Goal: Task Accomplishment & Management: Manage account settings

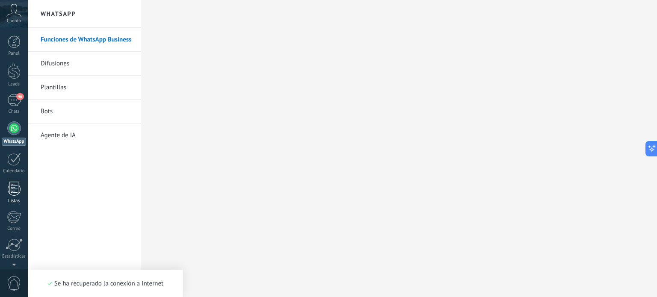
click at [15, 184] on div at bounding box center [14, 188] width 13 height 15
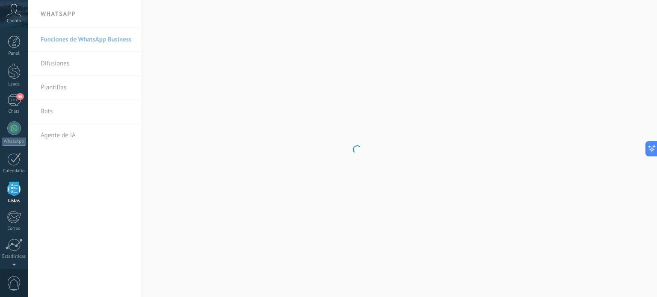
scroll to position [43, 0]
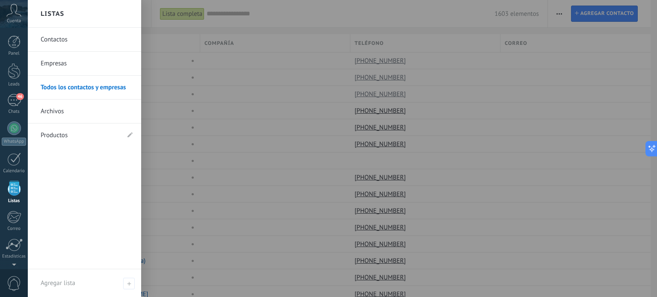
click at [56, 47] on link "Contactos" at bounding box center [87, 40] width 92 height 24
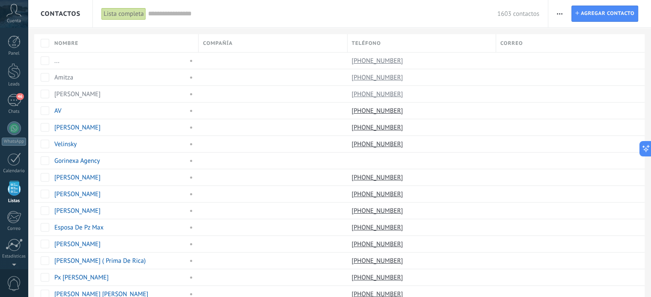
click at [556, 15] on button "button" at bounding box center [559, 14] width 12 height 16
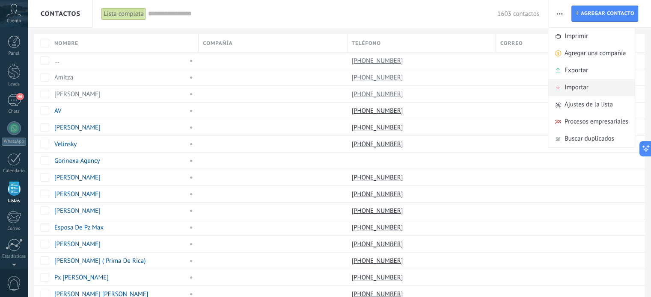
click at [575, 86] on span "Importar" at bounding box center [576, 87] width 24 height 17
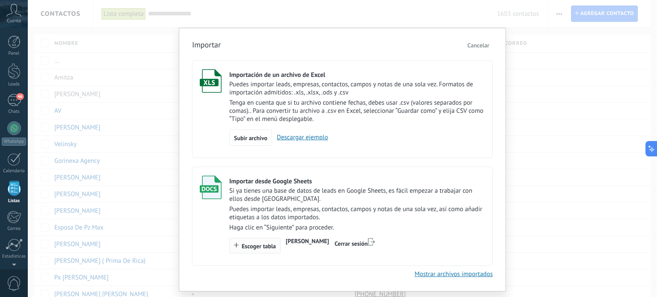
click at [253, 252] on button "Escoger tabla" at bounding box center [254, 245] width 51 height 15
click at [477, 42] on span "Cancelar" at bounding box center [479, 45] width 22 height 8
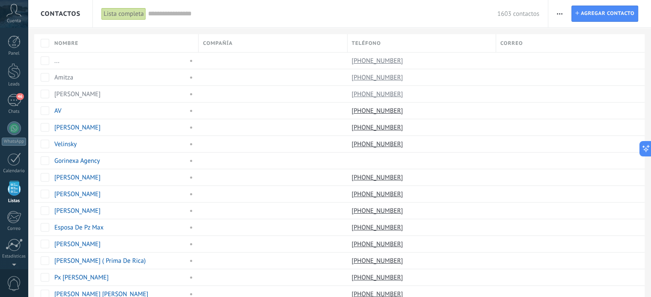
click at [557, 12] on span "button" at bounding box center [559, 14] width 6 height 16
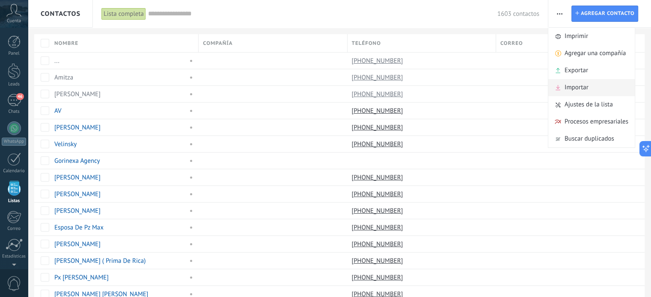
click at [580, 92] on span "Importar" at bounding box center [576, 87] width 24 height 17
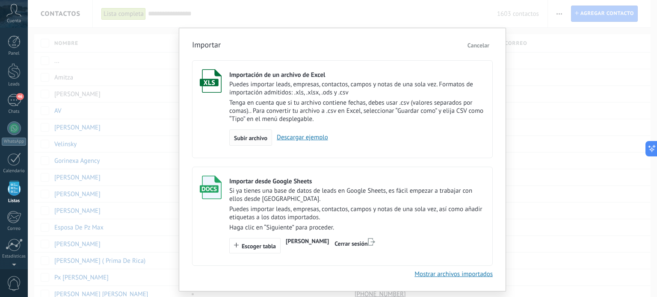
click at [246, 135] on span "Subir archivo" at bounding box center [250, 138] width 33 height 6
click at [0, 0] on input "Importación de un archivo de Excel Puedes importar leads, empresas, contactos, …" at bounding box center [0, 0] width 0 height 0
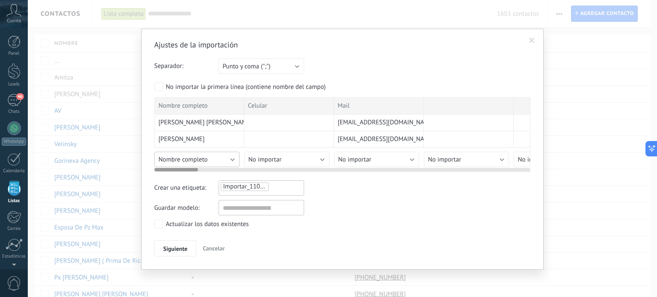
click at [236, 159] on button "Nombre completo" at bounding box center [196, 159] width 85 height 15
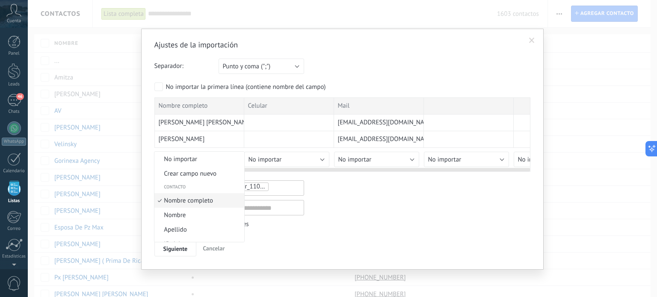
scroll to position [5, 0]
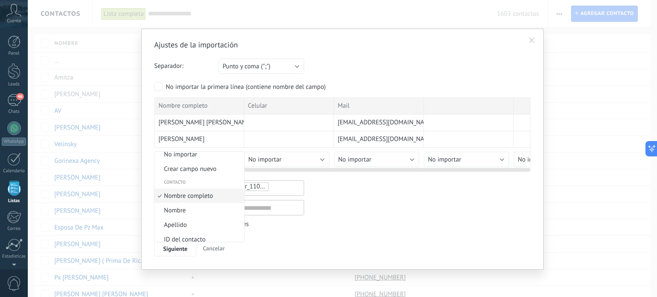
click at [236, 159] on li "No importar" at bounding box center [199, 154] width 90 height 15
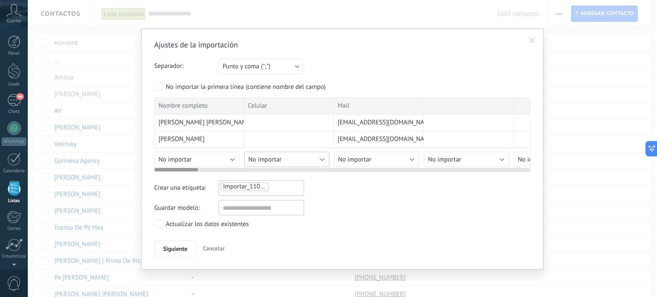
click at [321, 160] on button "No importar" at bounding box center [286, 159] width 85 height 15
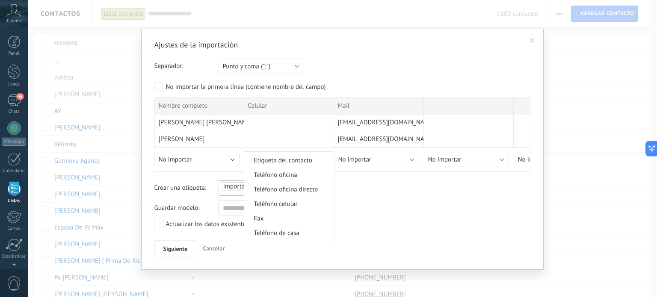
scroll to position [172, 0]
click at [302, 204] on span "Teléfono celular" at bounding box center [287, 203] width 87 height 8
click at [371, 207] on div "Guardar modelo:" at bounding box center [342, 207] width 376 height 15
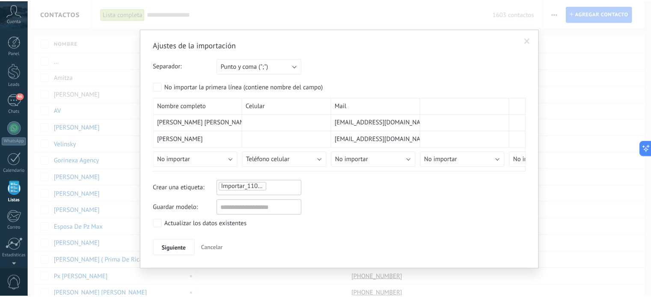
scroll to position [0, 0]
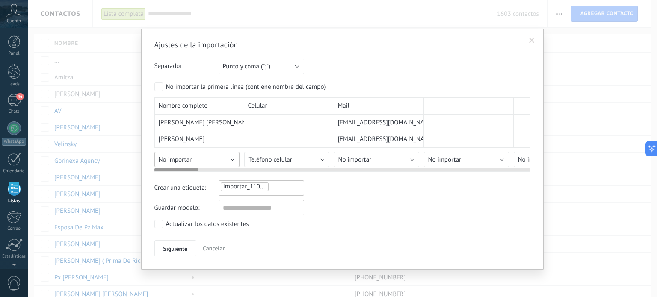
click at [233, 154] on button "No importar" at bounding box center [196, 159] width 85 height 15
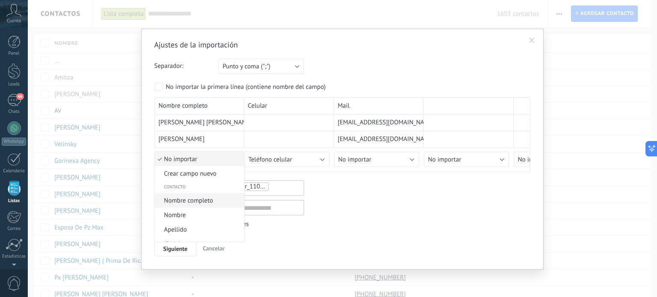
click at [213, 203] on span "Nombre completo" at bounding box center [197, 201] width 87 height 8
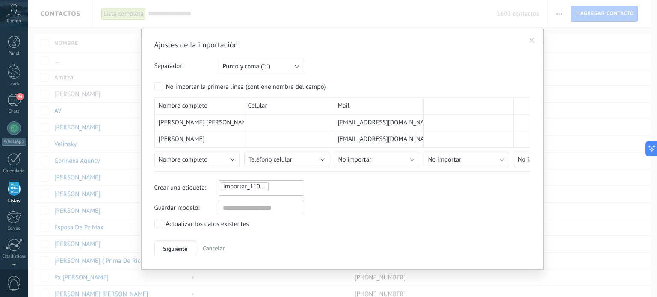
click at [381, 214] on div "Guardar modelo:" at bounding box center [342, 207] width 376 height 15
click at [381, 240] on div "Siguiente Cancelar" at bounding box center [342, 248] width 376 height 16
drag, startPoint x: 210, startPoint y: 253, endPoint x: 219, endPoint y: 247, distance: 10.6
click at [219, 247] on button "Cancelar" at bounding box center [213, 248] width 29 height 16
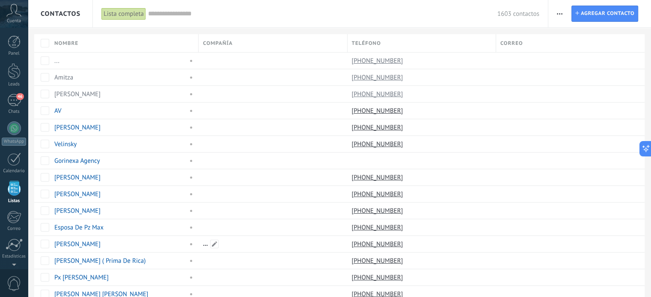
click at [219, 247] on div at bounding box center [270, 244] width 144 height 16
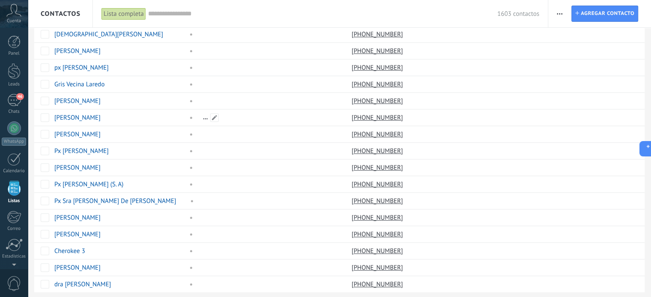
scroll to position [613, 0]
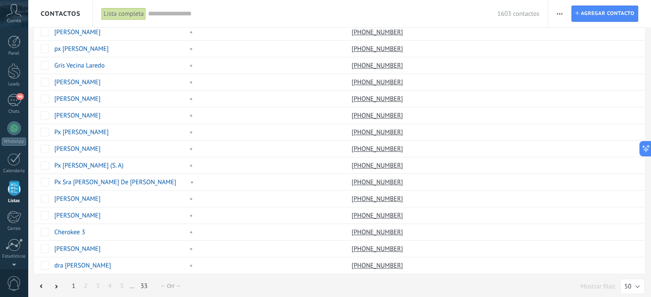
click at [140, 282] on link "33" at bounding box center [143, 286] width 15 height 17
